Goal: Task Accomplishment & Management: Use online tool/utility

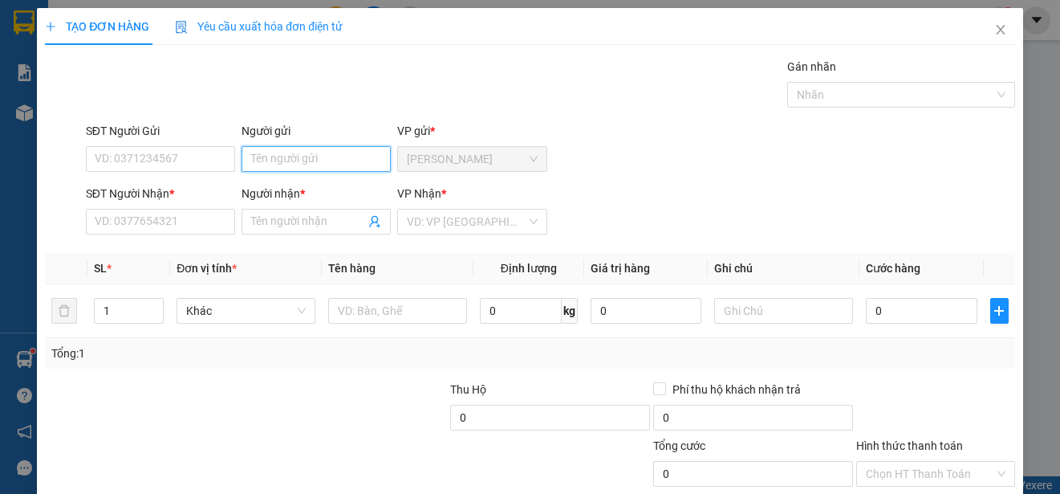
click at [348, 155] on input "Người gửi" at bounding box center [316, 159] width 149 height 26
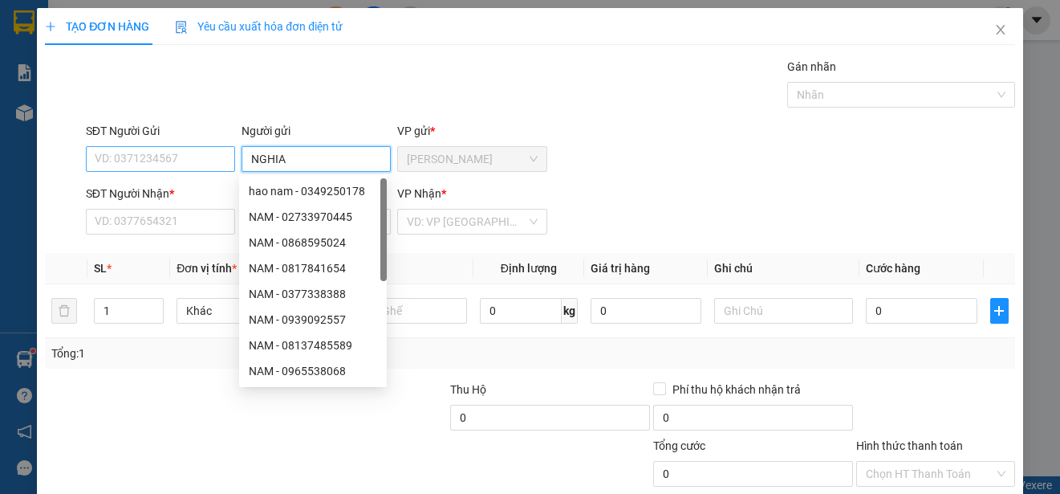
type input "NGHIA"
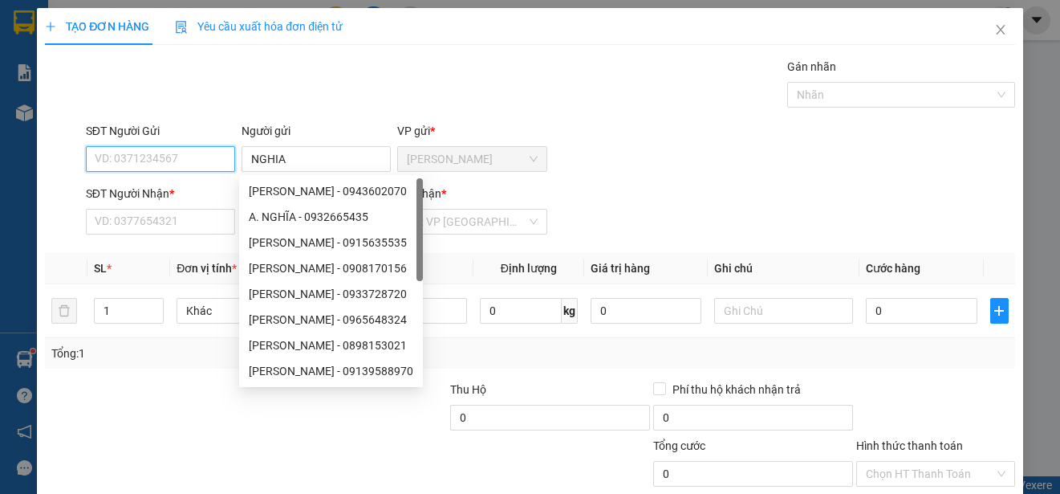
click at [222, 161] on input "SĐT Người Gửi" at bounding box center [160, 159] width 149 height 26
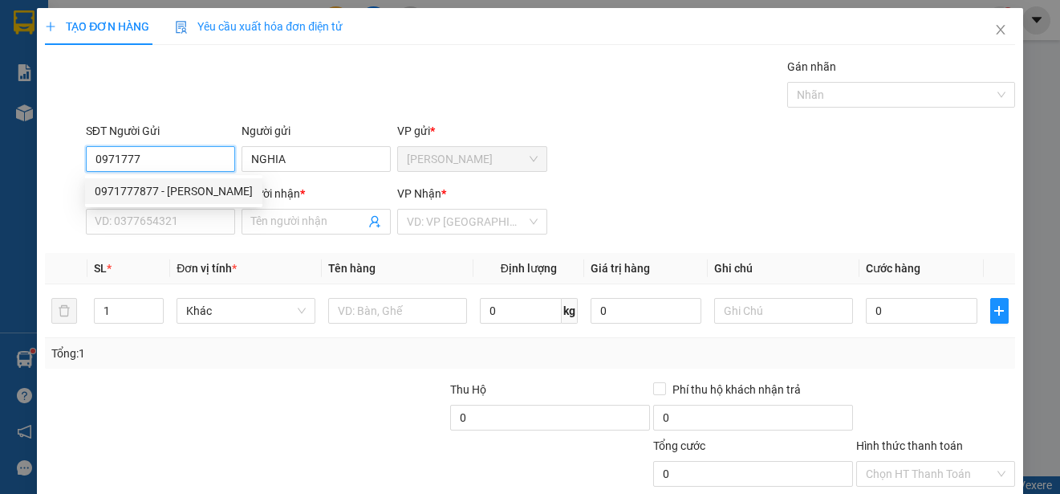
click at [197, 195] on div "0971777877 - [PERSON_NAME]" at bounding box center [174, 191] width 158 height 18
type input "0971777877"
type input "NGHĨA"
type input "0903935699"
type input "DŨNG"
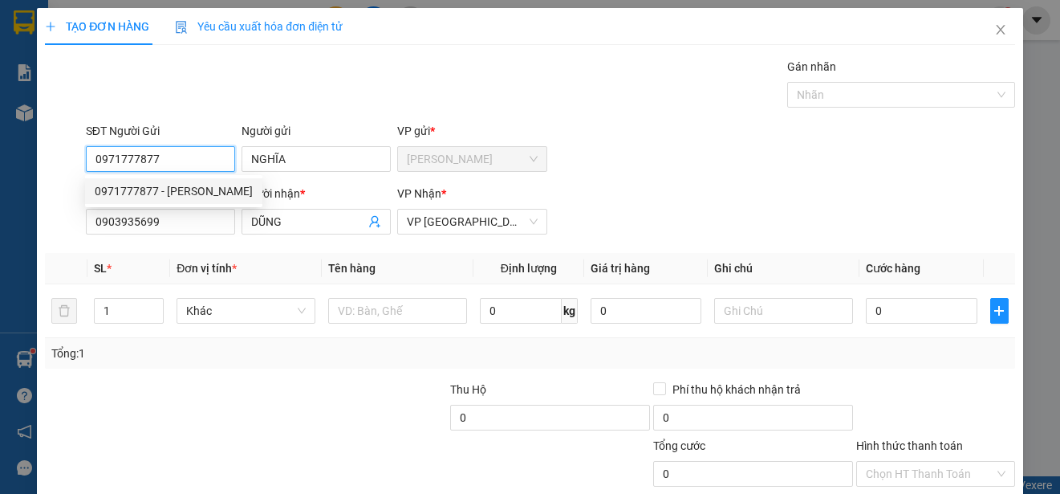
type input "15.000"
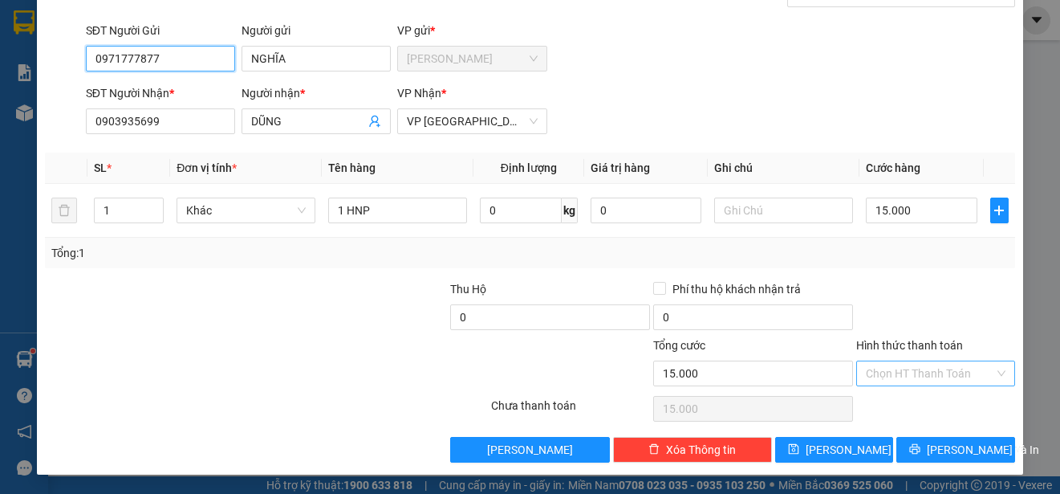
type input "0971777877"
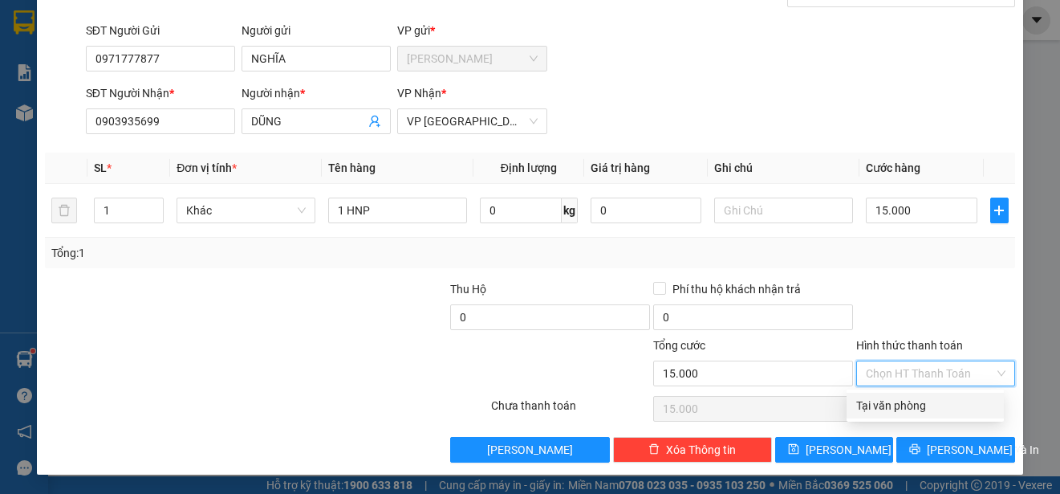
click at [963, 375] on input "Hình thức thanh toán" at bounding box center [930, 373] width 128 height 24
click at [950, 401] on div "Tại văn phòng" at bounding box center [926, 406] width 138 height 18
type input "0"
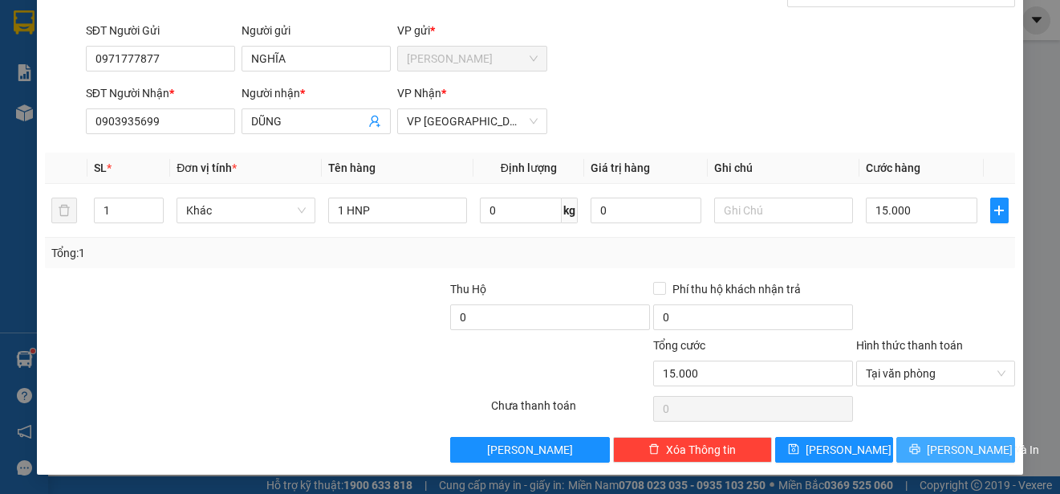
click at [930, 451] on button "[PERSON_NAME] và In" at bounding box center [956, 450] width 119 height 26
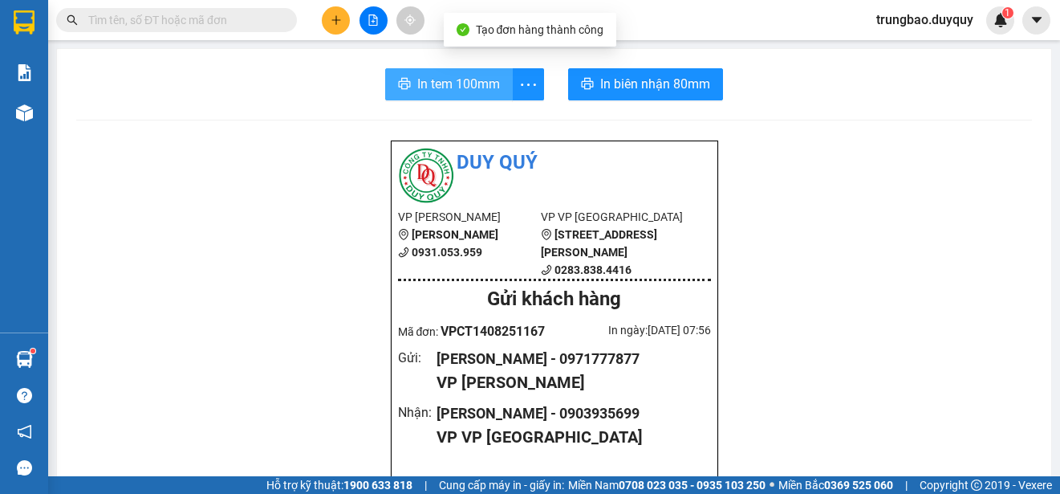
click at [471, 84] on span "In tem 100mm" at bounding box center [458, 84] width 83 height 20
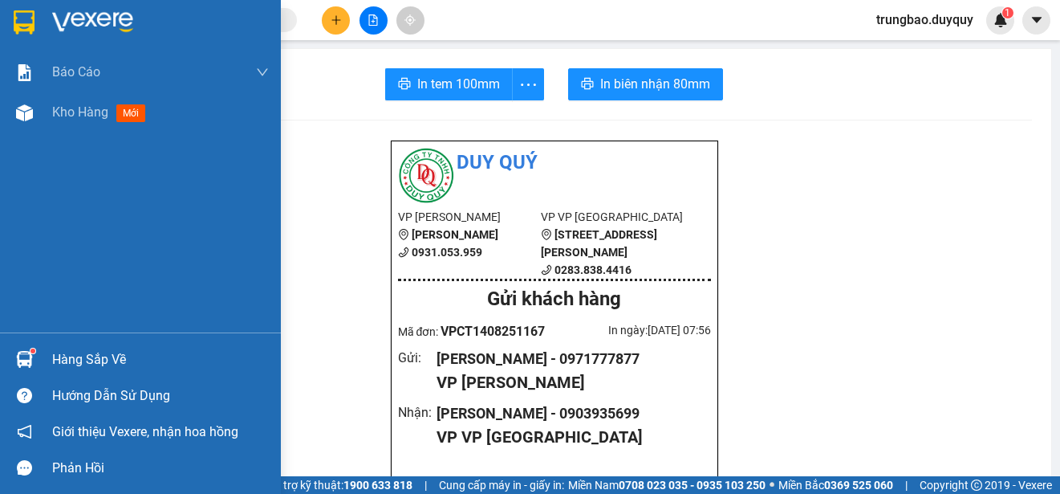
click at [18, 17] on img at bounding box center [24, 22] width 21 height 24
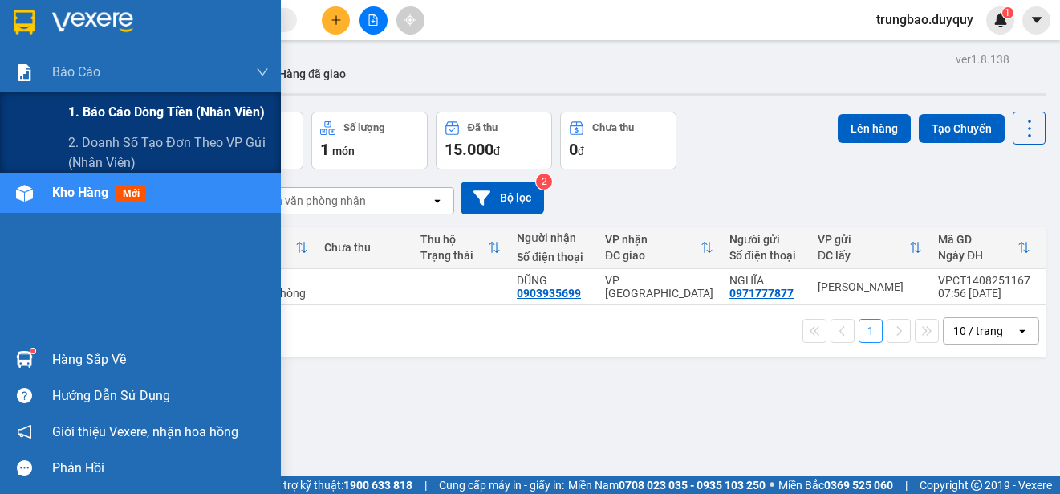
click at [92, 112] on span "1. Báo cáo dòng tiền (nhân viên)" at bounding box center [166, 112] width 197 height 20
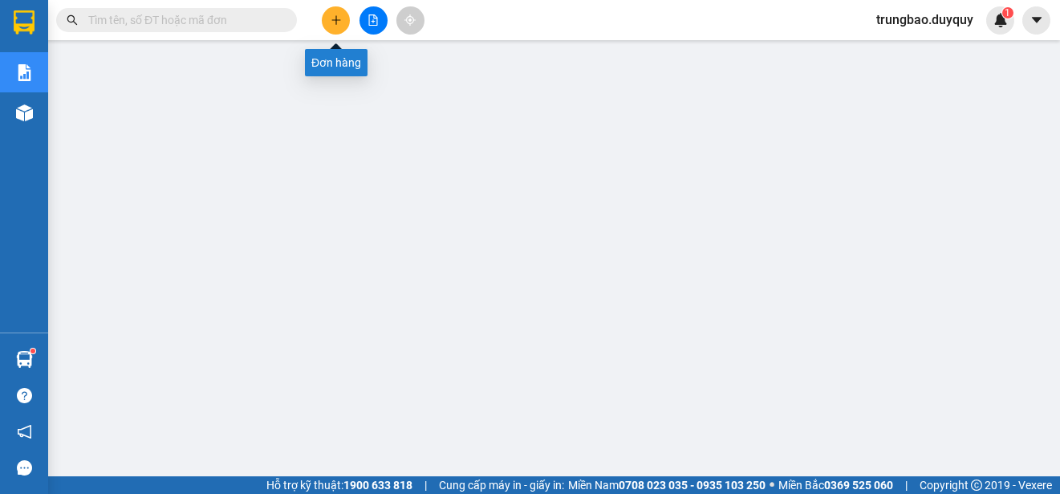
click at [338, 26] on button at bounding box center [336, 20] width 28 height 28
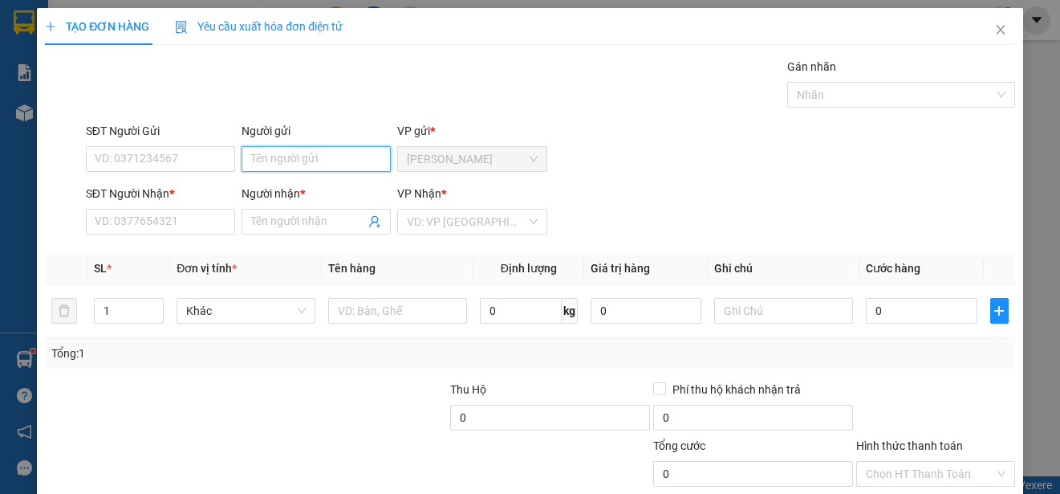
click at [311, 157] on input "Người gửi" at bounding box center [316, 159] width 149 height 26
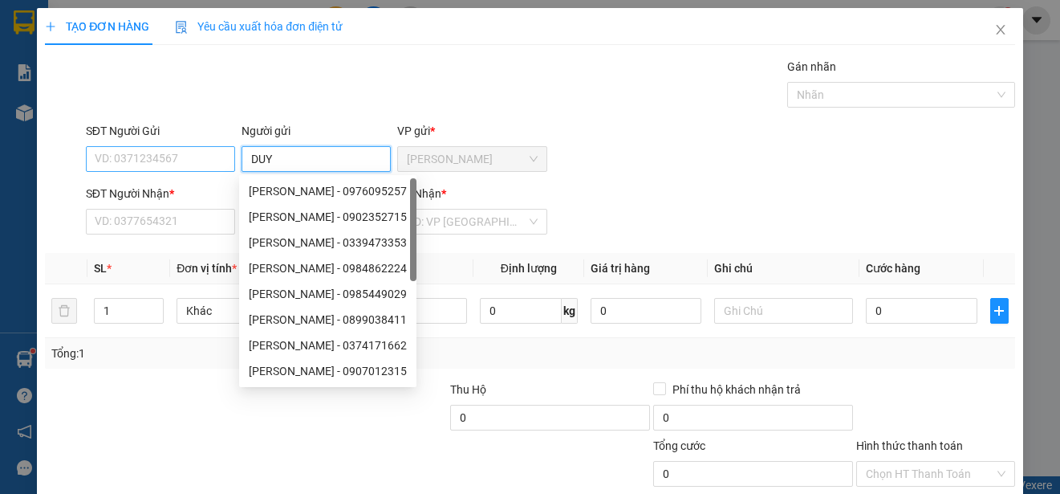
type input "DUY"
click at [204, 158] on input "SĐT Người Gửi" at bounding box center [160, 159] width 149 height 26
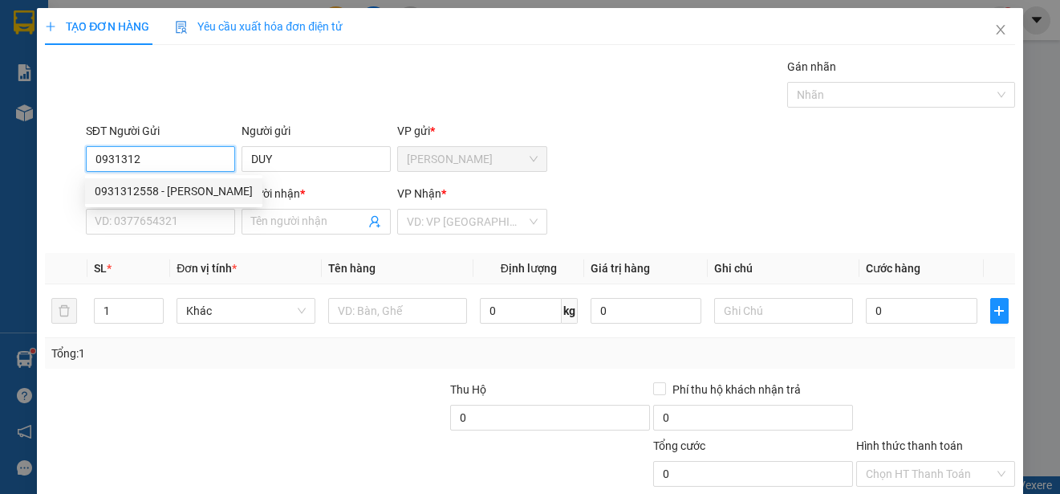
click at [198, 185] on div "0931312558 - [PERSON_NAME]" at bounding box center [174, 191] width 158 height 18
type input "0931312558"
type input "0909641131"
type input "AN HY"
type input "40.000"
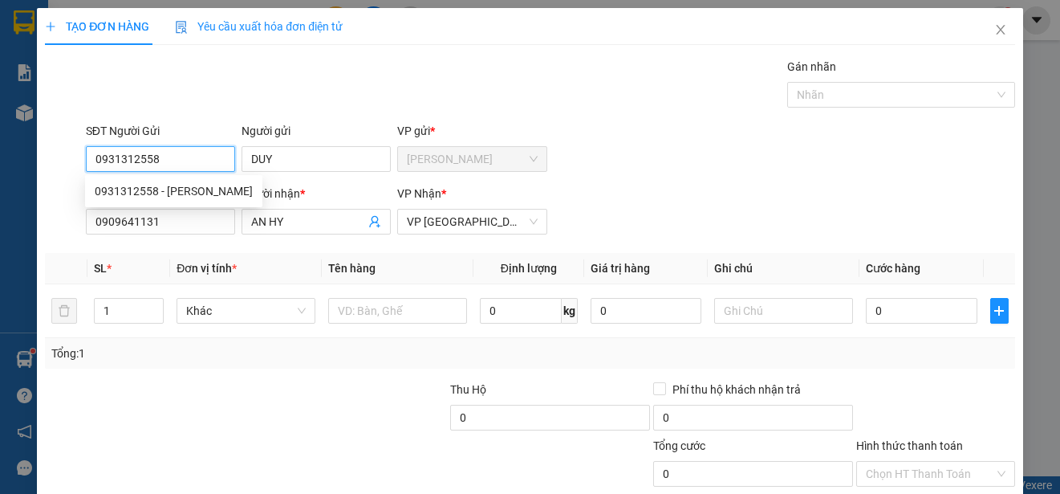
type input "40.000"
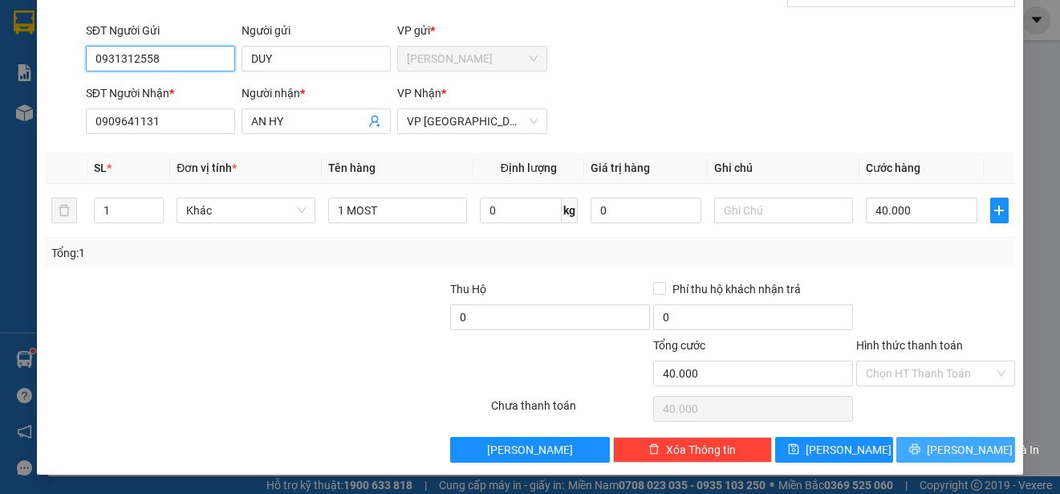
type input "0931312558"
click at [955, 448] on span "[PERSON_NAME] và In" at bounding box center [983, 450] width 112 height 18
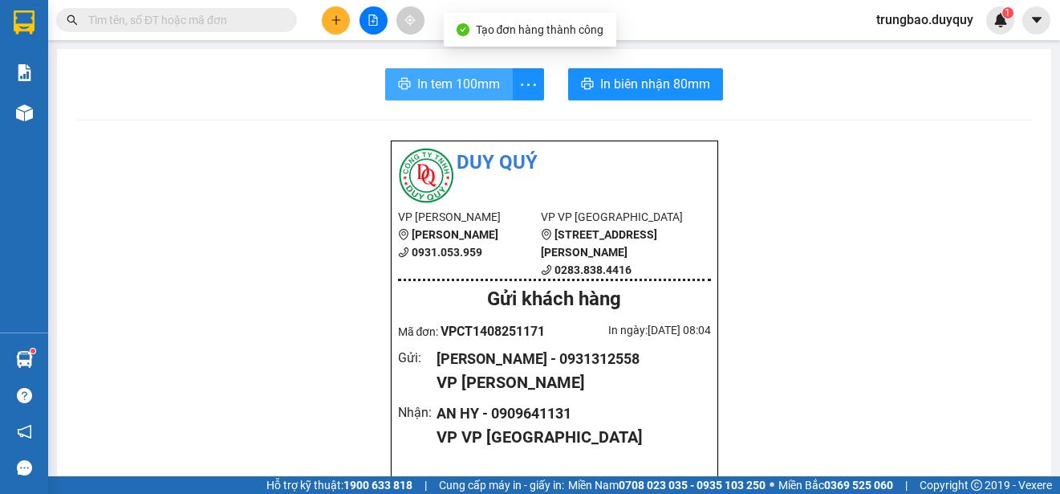
click at [469, 88] on span "In tem 100mm" at bounding box center [458, 84] width 83 height 20
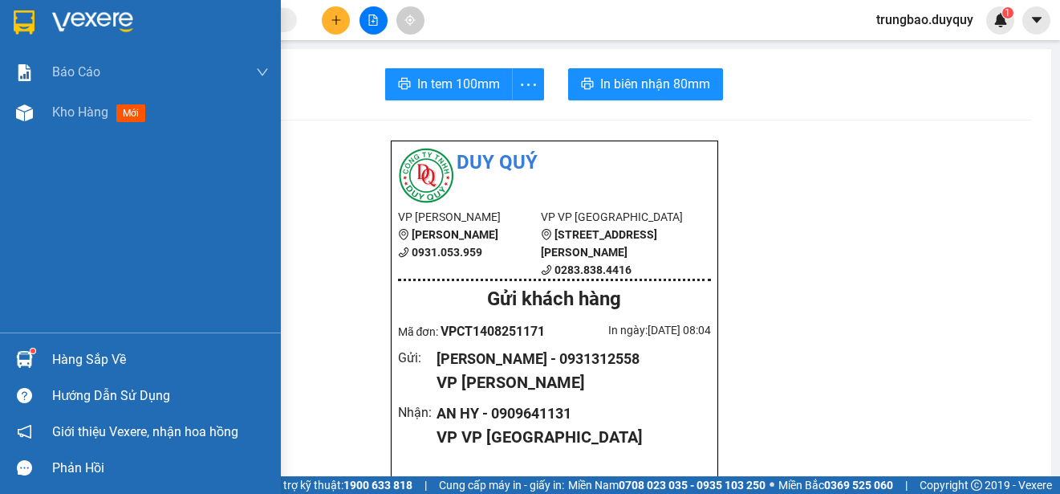
click at [25, 18] on img at bounding box center [24, 22] width 21 height 24
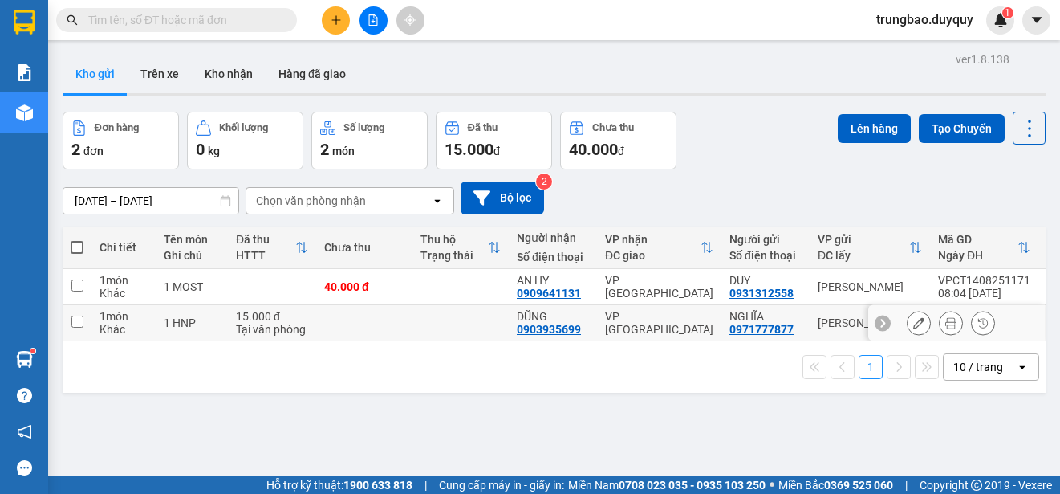
click at [75, 321] on input "checkbox" at bounding box center [77, 321] width 12 height 12
checkbox input "true"
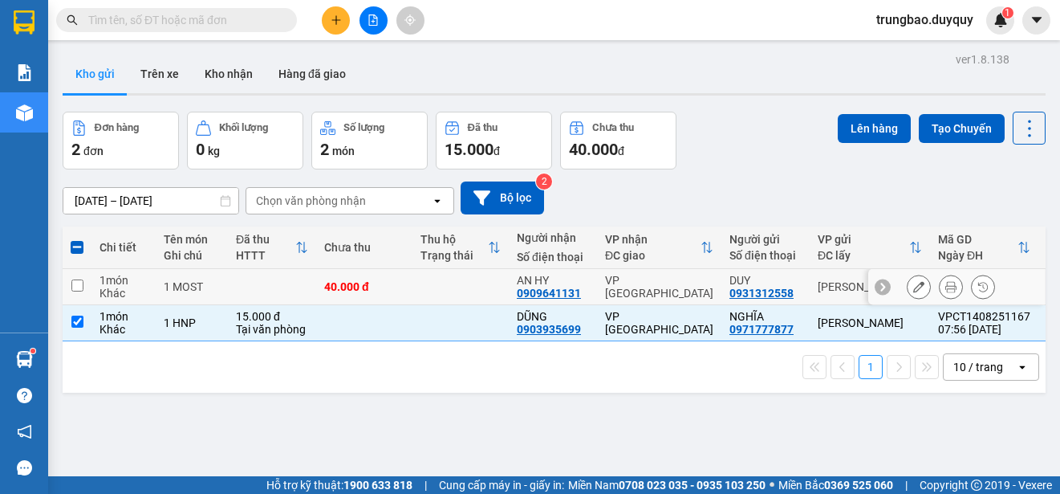
click at [75, 285] on input "checkbox" at bounding box center [77, 285] width 12 height 12
checkbox input "true"
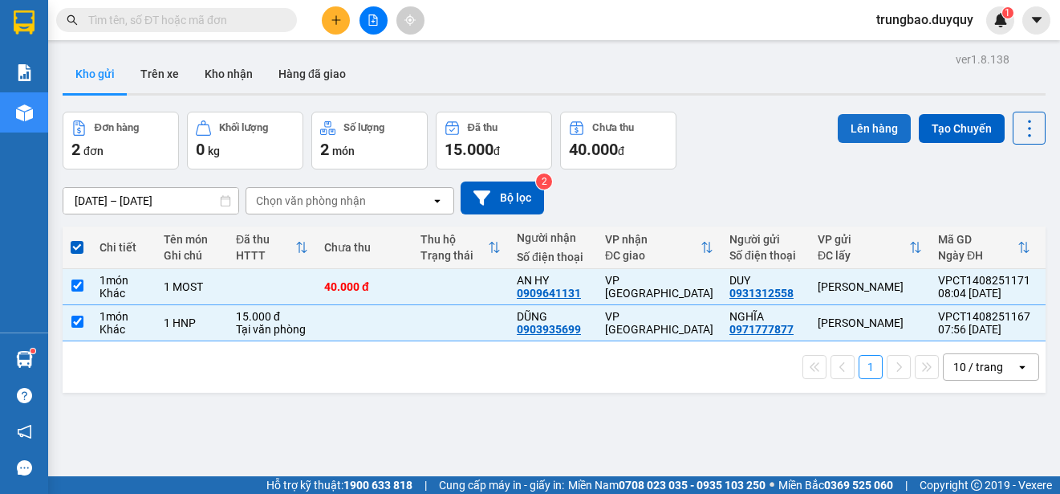
click at [841, 127] on button "Lên hàng" at bounding box center [874, 128] width 73 height 29
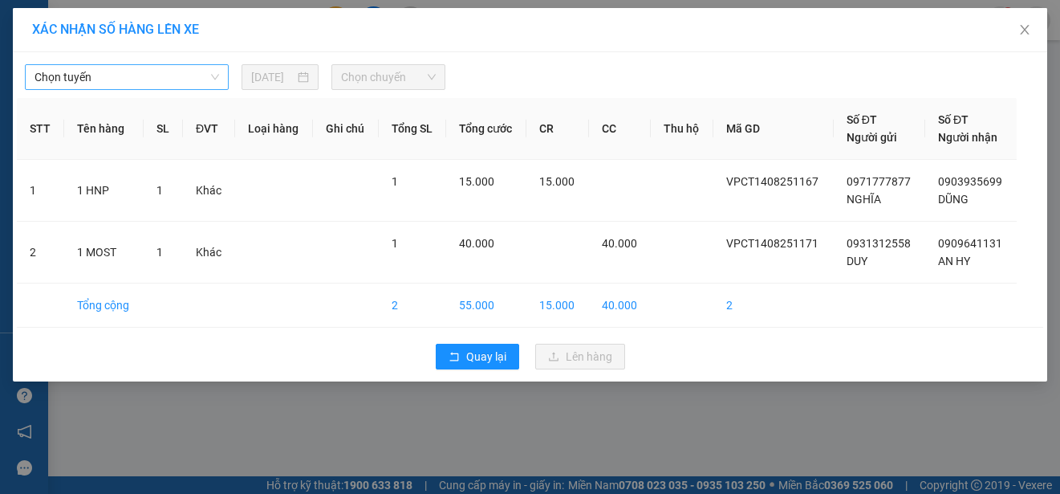
click at [124, 78] on span "Chọn tuyến" at bounding box center [127, 77] width 185 height 24
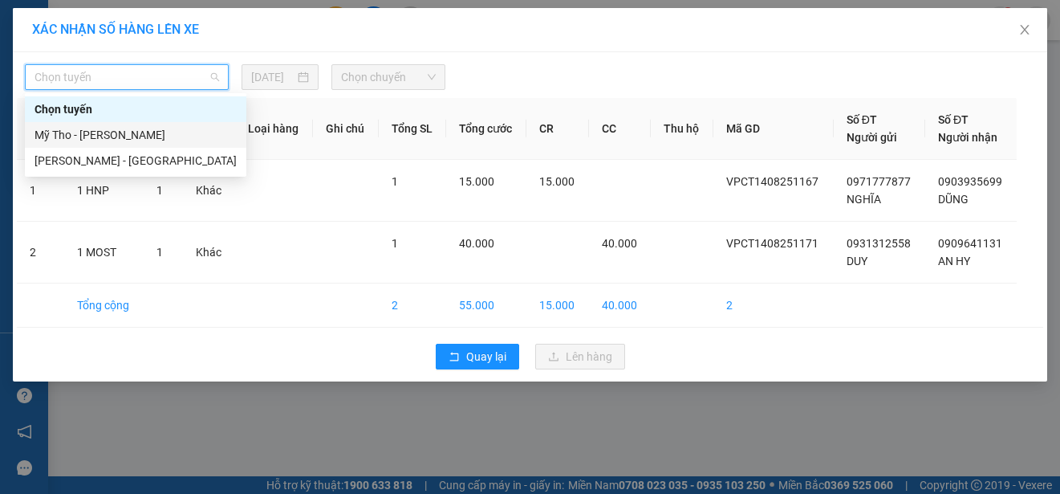
click at [128, 133] on div "Mỹ Tho - [PERSON_NAME]" at bounding box center [136, 135] width 202 height 18
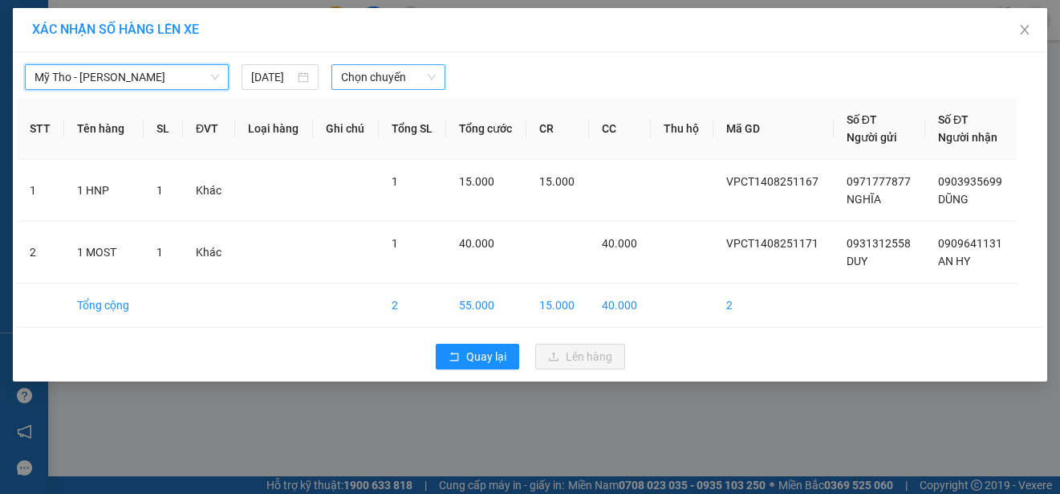
click at [396, 76] on span "Chọn chuyến" at bounding box center [388, 77] width 94 height 24
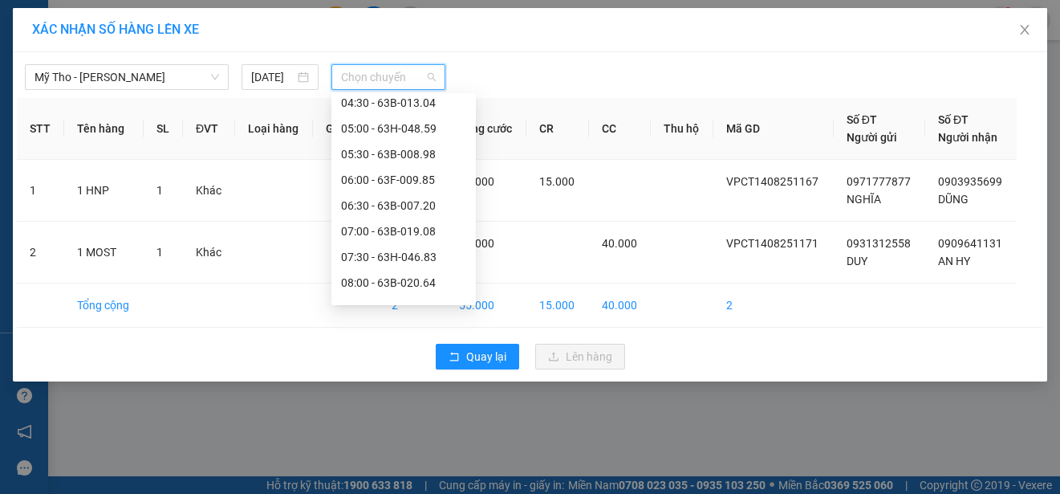
scroll to position [241, 0]
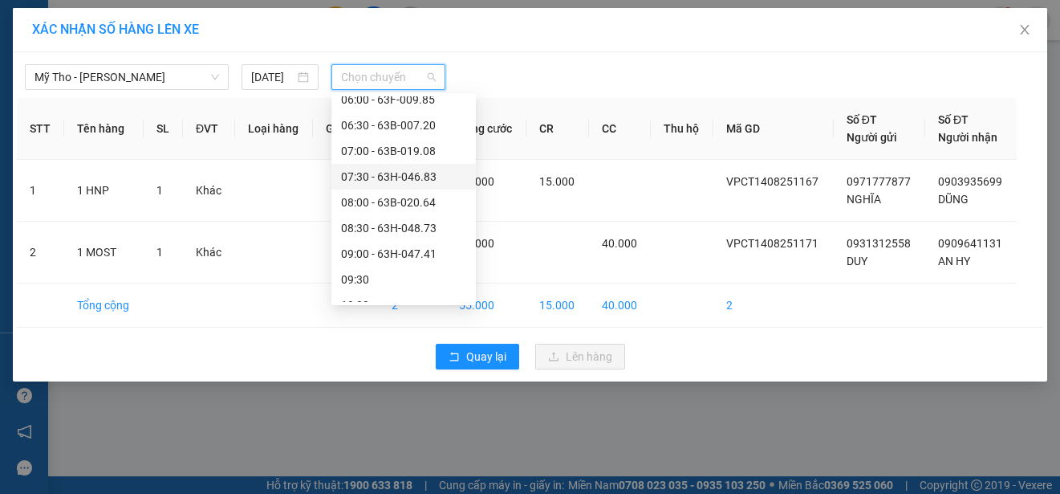
click at [414, 176] on div "07:30 - 63H-046.83" at bounding box center [403, 177] width 125 height 18
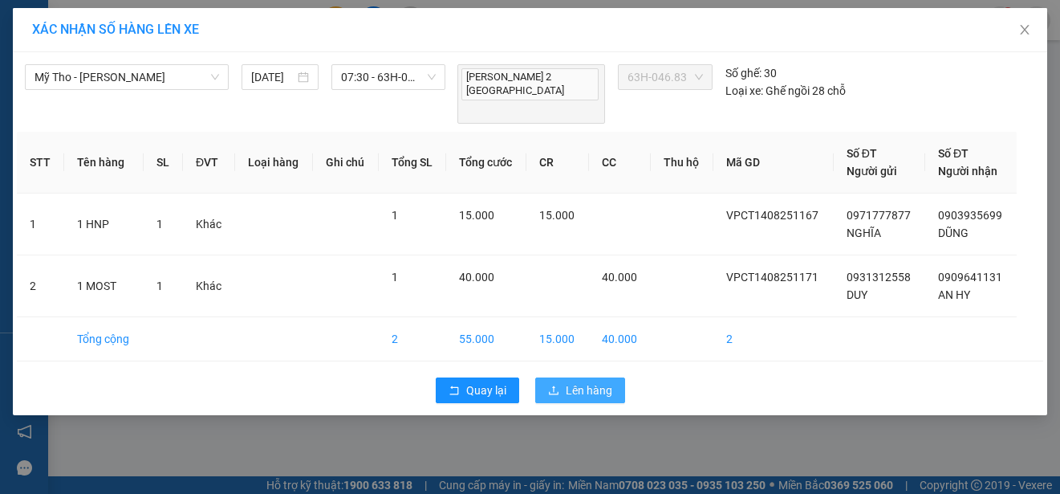
click at [592, 381] on span "Lên hàng" at bounding box center [589, 390] width 47 height 18
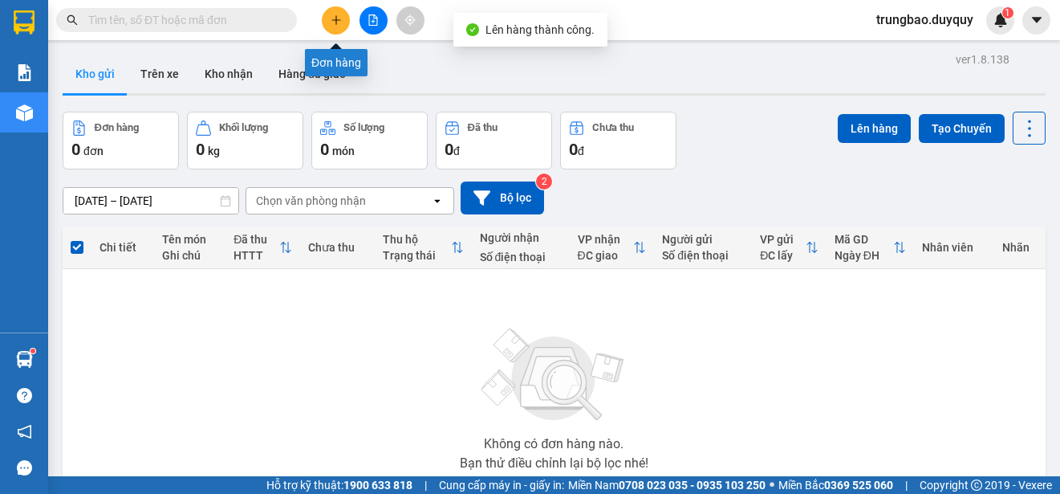
click at [336, 24] on icon "plus" at bounding box center [336, 19] width 1 height 9
